Goal: Use online tool/utility: Utilize a website feature to perform a specific function

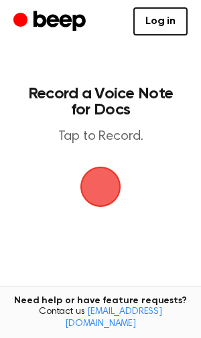
click at [90, 185] on span "button" at bounding box center [100, 186] width 37 height 37
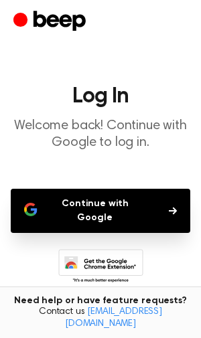
click at [94, 199] on button "Continue with Google" at bounding box center [100, 211] width 179 height 44
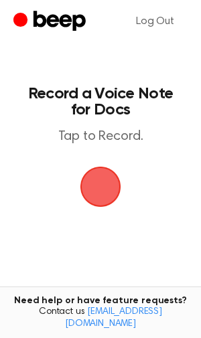
click at [112, 195] on span "button" at bounding box center [100, 187] width 41 height 41
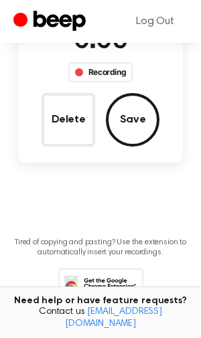
scroll to position [37, 0]
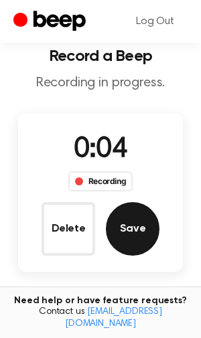
click at [136, 237] on button "Save" at bounding box center [132, 228] width 53 height 53
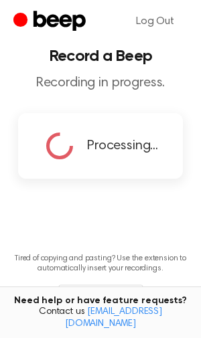
scroll to position [0, 0]
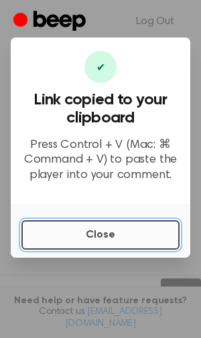
click at [86, 229] on button "Close" at bounding box center [100, 234] width 158 height 29
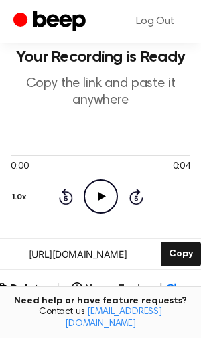
scroll to position [35, 0]
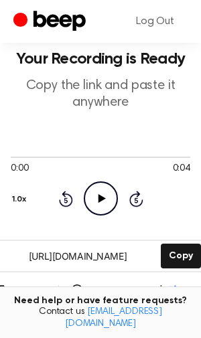
click at [28, 293] on button "Delete" at bounding box center [21, 291] width 49 height 16
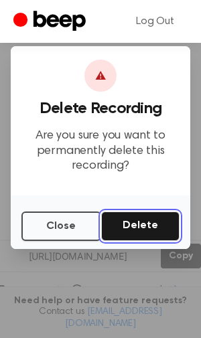
click at [147, 225] on button "Delete" at bounding box center [140, 225] width 78 height 29
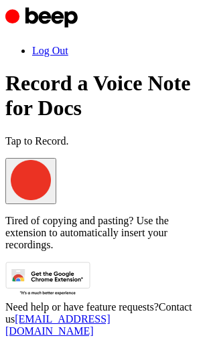
scroll to position [35, 0]
click at [11, 197] on span "button" at bounding box center [11, 197] width 0 height 10
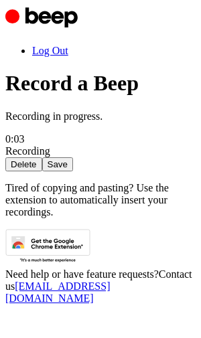
click at [73, 171] on button "Save" at bounding box center [57, 164] width 31 height 14
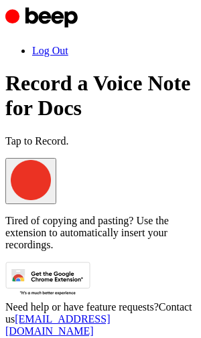
click at [11, 197] on span "button" at bounding box center [11, 197] width 0 height 10
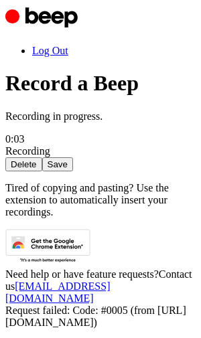
click at [73, 171] on button "Save" at bounding box center [57, 164] width 31 height 14
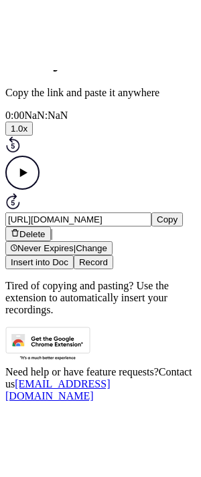
scroll to position [132, 0]
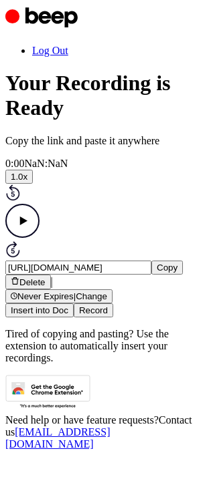
click at [58, 304] on button "Insert into Doc" at bounding box center [39, 311] width 68 height 14
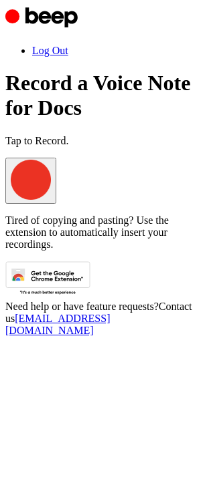
click at [11, 192] on span "button" at bounding box center [11, 197] width 0 height 10
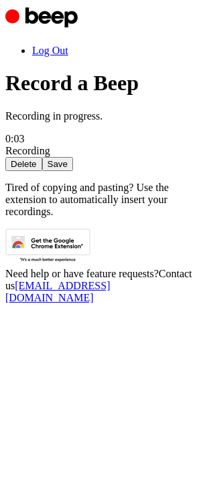
click at [73, 171] on button "Save" at bounding box center [57, 164] width 31 height 14
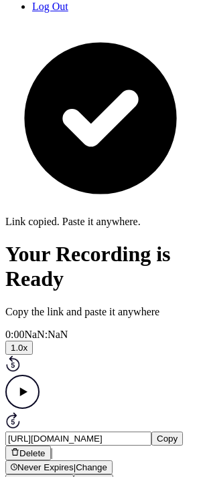
scroll to position [47, 0]
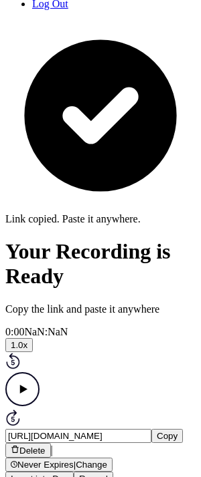
click at [63, 472] on button "Insert into Doc" at bounding box center [39, 479] width 68 height 14
click at [60, 472] on button "Insert into Doc" at bounding box center [39, 479] width 68 height 14
click at [74, 472] on button "Insert into Doc" at bounding box center [39, 479] width 68 height 14
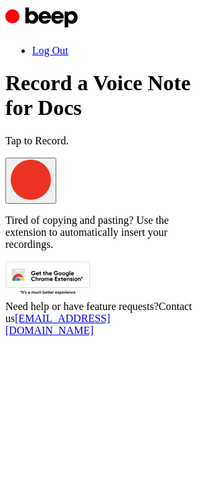
click at [11, 199] on span "button" at bounding box center [11, 197] width 0 height 10
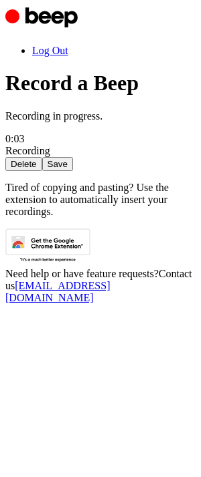
click at [73, 171] on button "Save" at bounding box center [57, 164] width 31 height 14
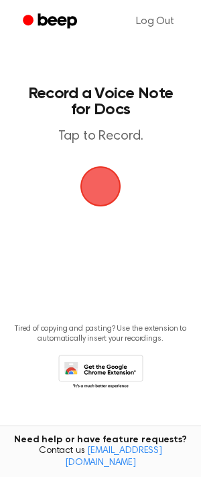
click at [122, 192] on span "button" at bounding box center [100, 186] width 43 height 43
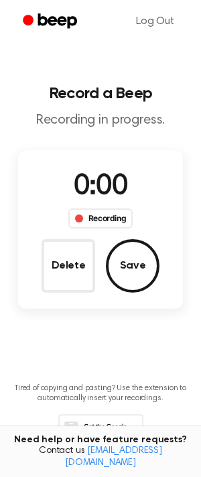
click at [118, 192] on span "0:00" at bounding box center [100, 187] width 53 height 28
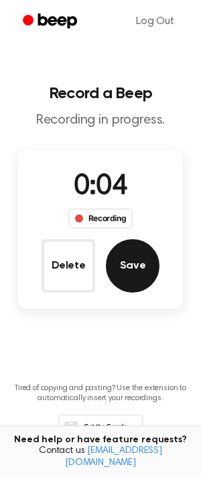
click at [136, 271] on button "Save" at bounding box center [132, 265] width 53 height 53
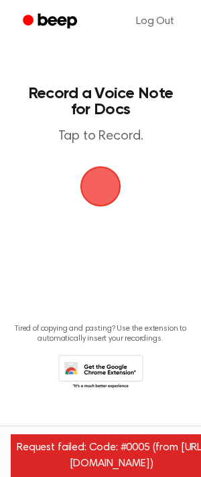
click at [88, 114] on h1 "Record a Voice Note for Docs" at bounding box center [100, 102] width 152 height 32
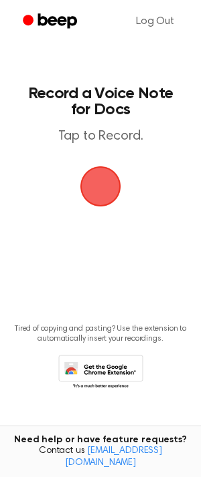
click at [107, 187] on span "button" at bounding box center [100, 187] width 41 height 41
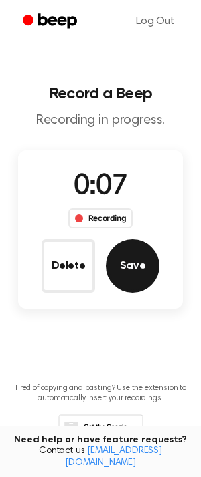
click at [134, 270] on button "Save" at bounding box center [132, 265] width 53 height 53
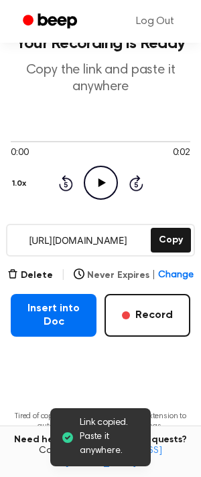
scroll to position [51, 0]
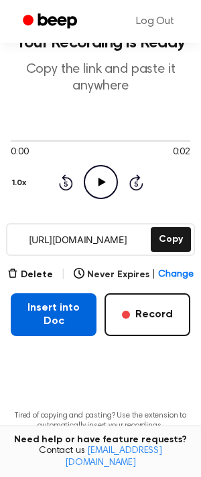
click at [73, 318] on button "Insert into Doc" at bounding box center [54, 315] width 86 height 43
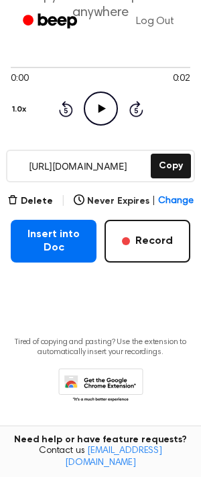
scroll to position [0, 0]
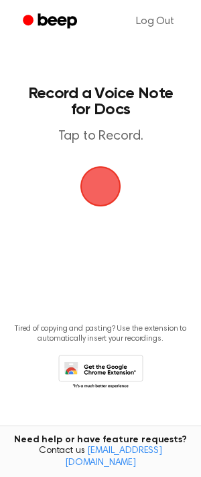
click at [107, 204] on span "button" at bounding box center [100, 186] width 43 height 43
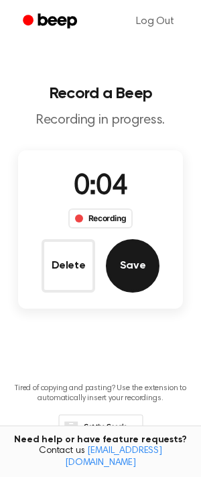
click at [132, 268] on button "Save" at bounding box center [132, 265] width 53 height 53
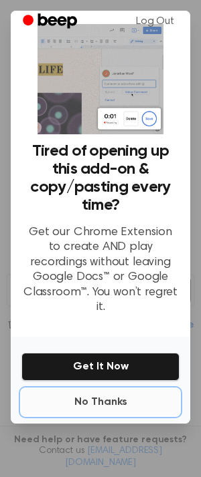
click at [88, 398] on button "No Thanks" at bounding box center [100, 402] width 158 height 27
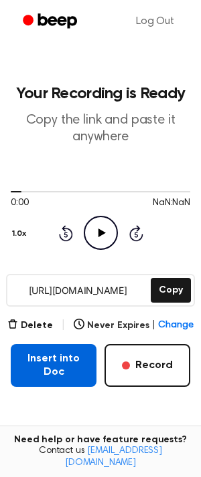
click at [66, 370] on button "Insert into Doc" at bounding box center [54, 365] width 86 height 43
